Goal: Navigation & Orientation: Understand site structure

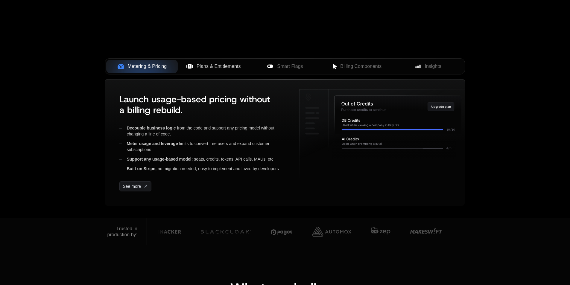
click at [210, 64] on span "Plans & Entitlements" at bounding box center [218, 66] width 44 height 7
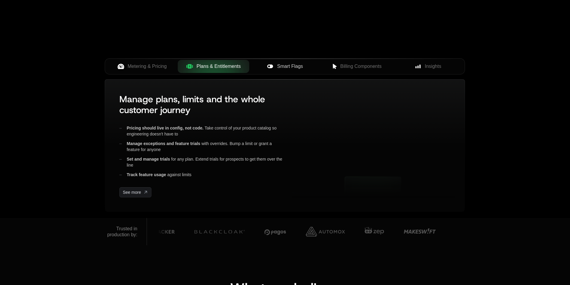
click at [282, 63] on span "Smart Flags" at bounding box center [290, 66] width 26 height 7
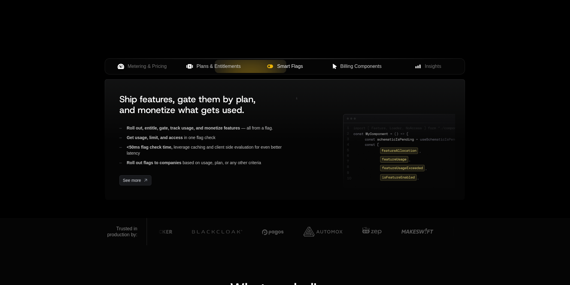
click at [351, 62] on button "Billing Components" at bounding box center [355, 66] width 71 height 13
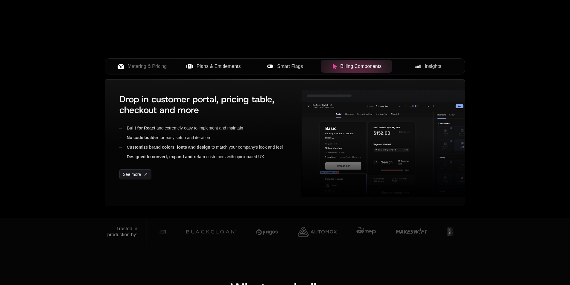
click at [419, 62] on button "Insights" at bounding box center [427, 66] width 71 height 13
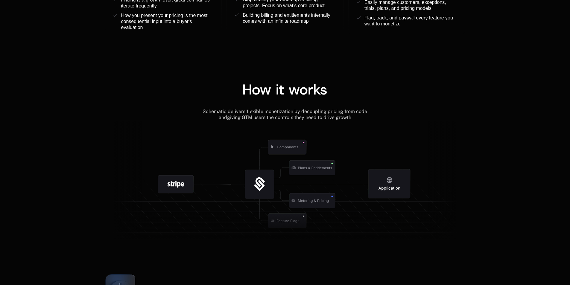
scroll to position [628, 0]
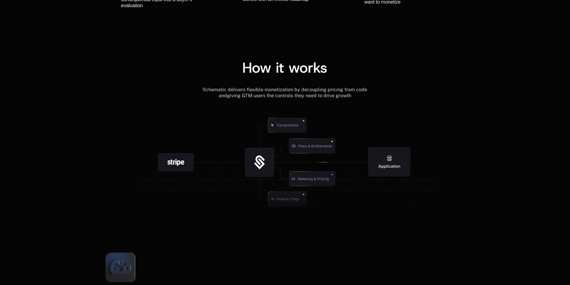
scroll to position [628, 0]
